Goal: Task Accomplishment & Management: Manage account settings

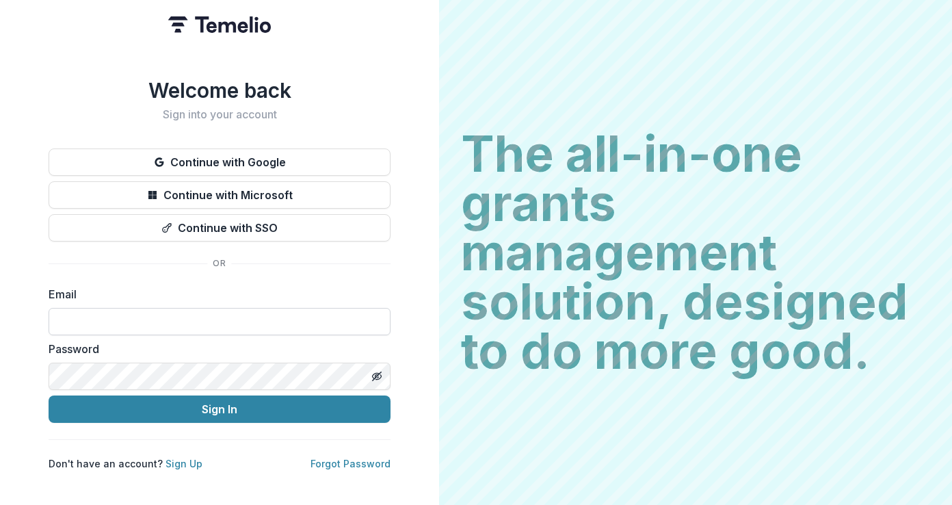
click at [215, 321] on input at bounding box center [220, 321] width 342 height 27
click at [221, 321] on input at bounding box center [220, 321] width 342 height 27
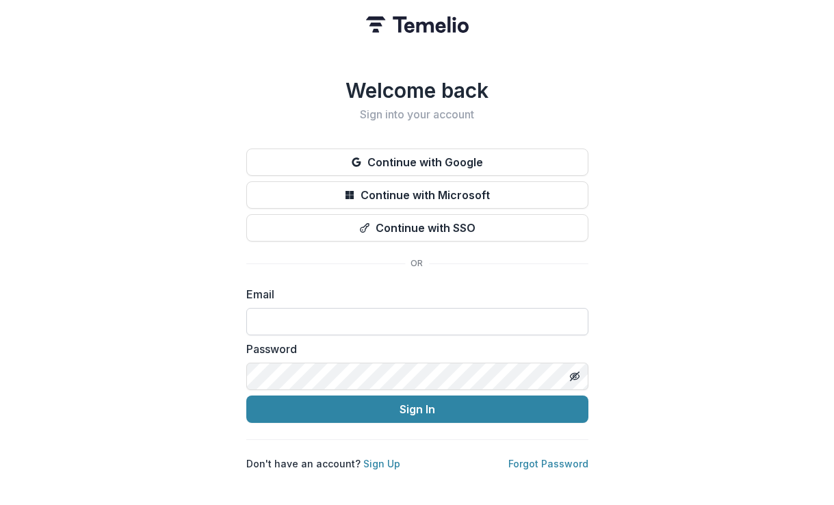
click at [392, 308] on input at bounding box center [417, 321] width 342 height 27
click at [395, 322] on input at bounding box center [417, 321] width 342 height 27
click at [768, 278] on div "Welcome back Sign into your account Continue with Google Continue with Microsof…" at bounding box center [417, 252] width 834 height 505
click at [429, 332] on form "Email Password Sign In" at bounding box center [417, 354] width 342 height 137
click at [434, 308] on input at bounding box center [417, 321] width 342 height 27
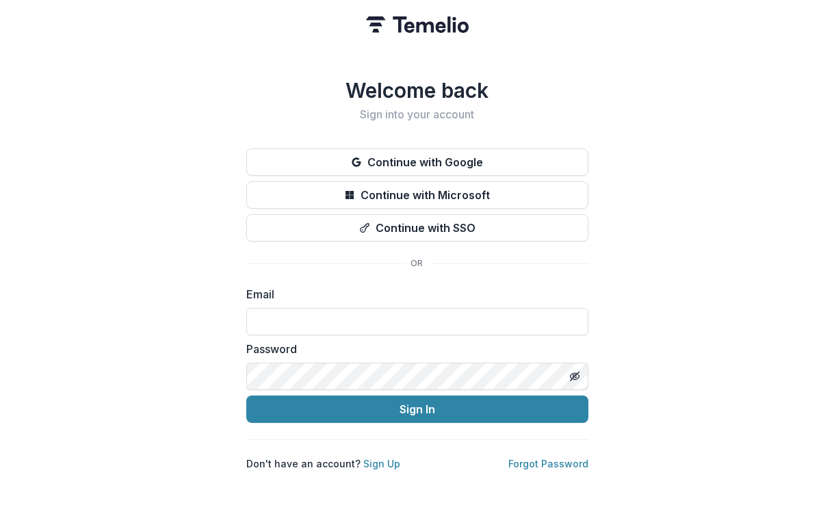
click at [754, 259] on div "Welcome back Sign into your account Continue with Google Continue with Microsof…" at bounding box center [417, 252] width 834 height 505
click at [319, 317] on input at bounding box center [417, 321] width 342 height 27
type input "**********"
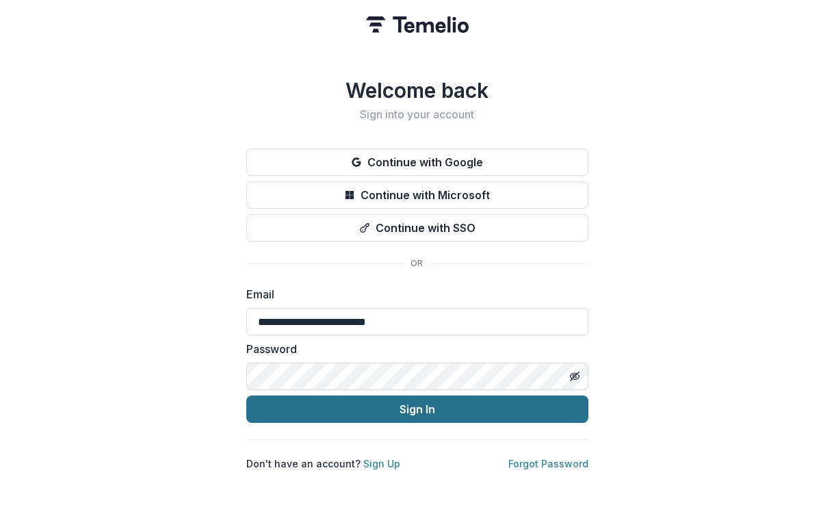
click at [522, 405] on button "Sign In" at bounding box center [417, 408] width 342 height 27
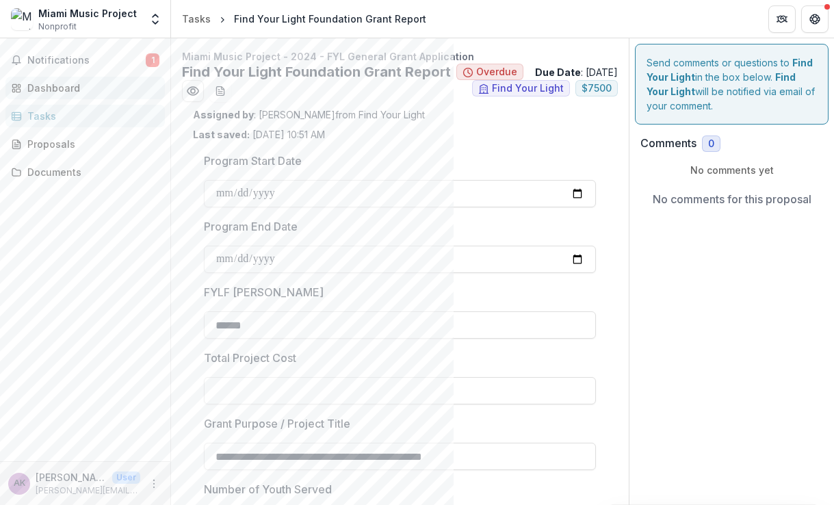
click at [86, 88] on div "Dashboard" at bounding box center [90, 88] width 127 height 14
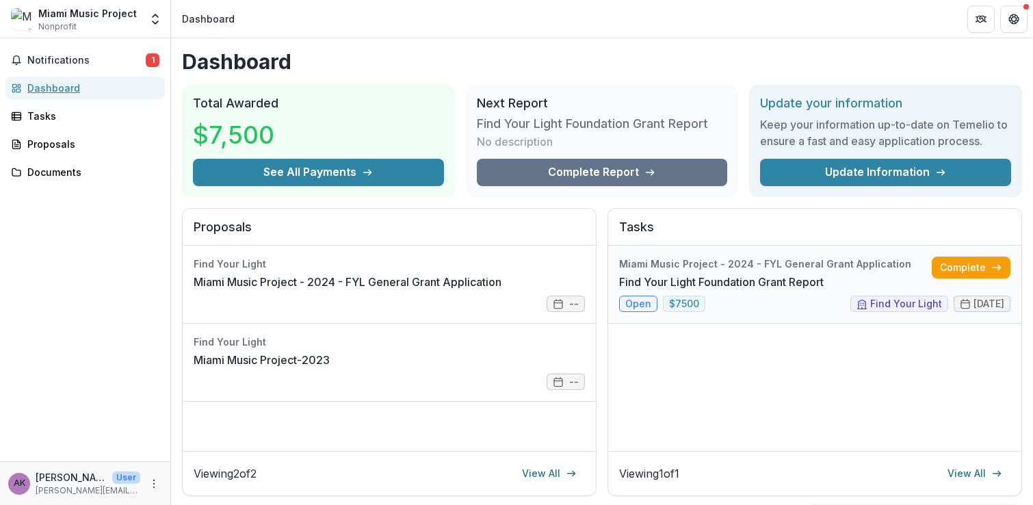
scroll to position [17, 0]
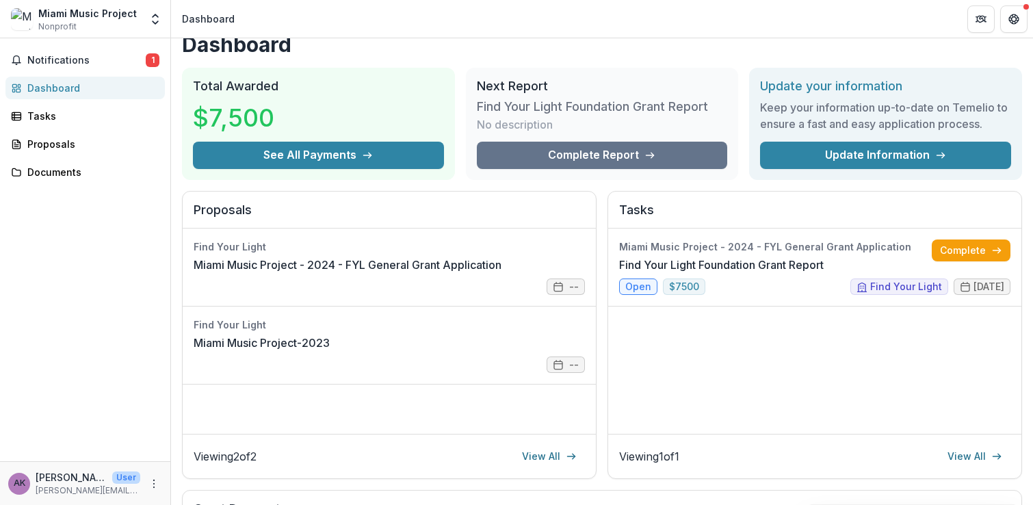
click at [57, 86] on div "Dashboard" at bounding box center [90, 88] width 127 height 14
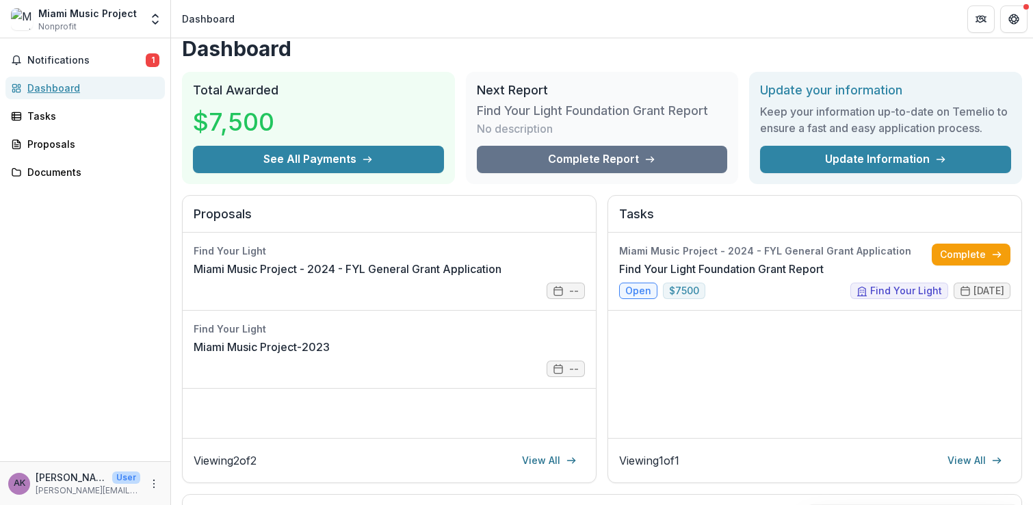
scroll to position [0, 0]
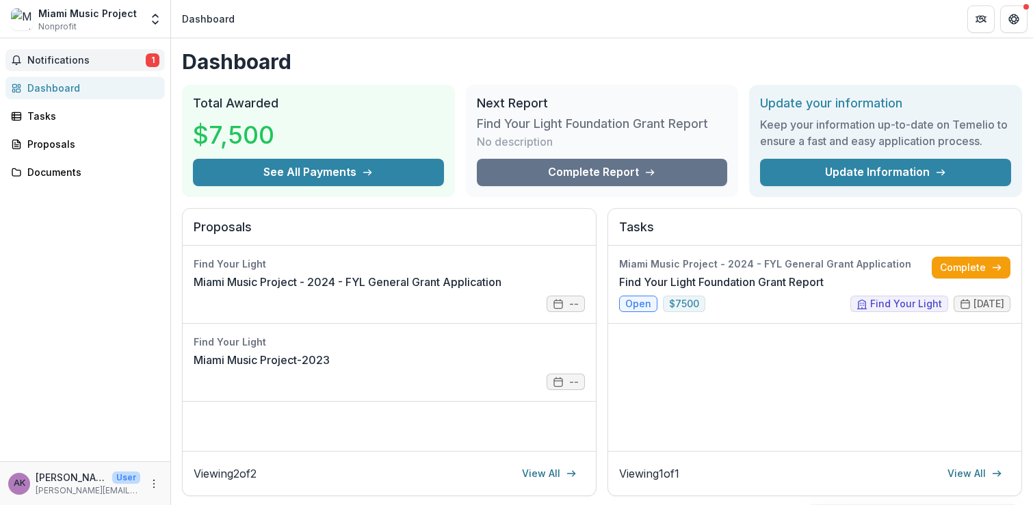
click at [99, 58] on span "Notifications" at bounding box center [86, 61] width 118 height 12
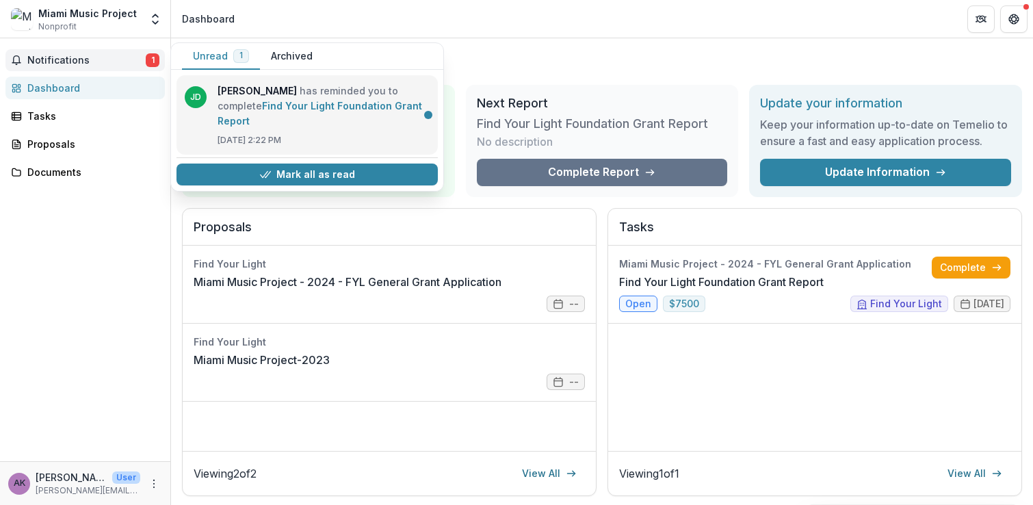
click at [328, 111] on link "Find Your Light Foundation Grant Report" at bounding box center [320, 113] width 205 height 27
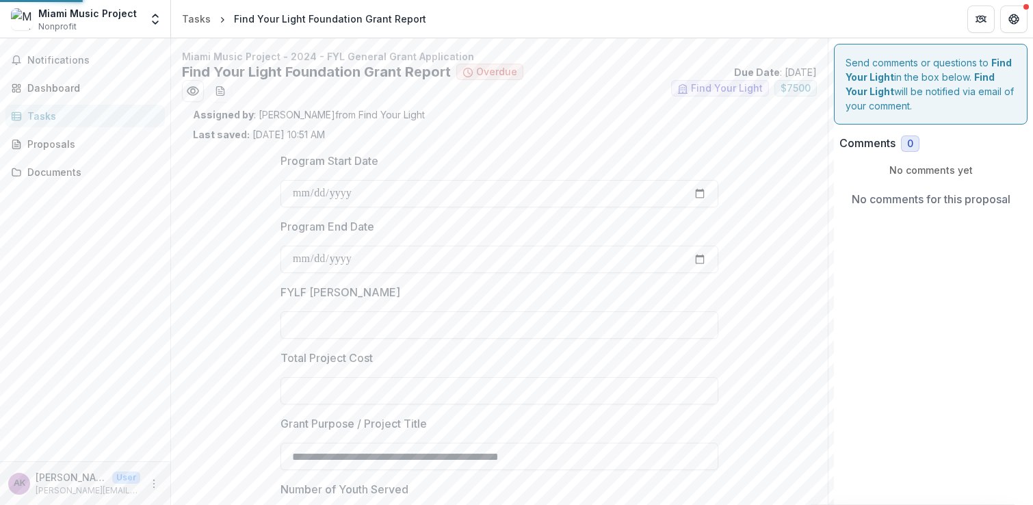
type input "******"
